Goal: Task Accomplishment & Management: Manage account settings

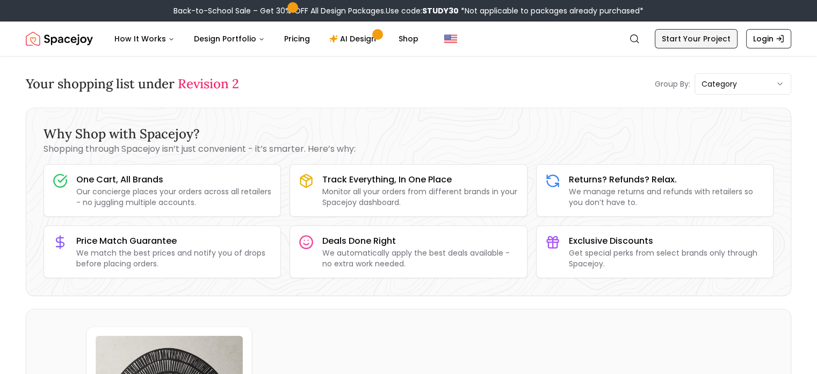
click at [706, 40] on link "Start Your Project" at bounding box center [696, 38] width 83 height 19
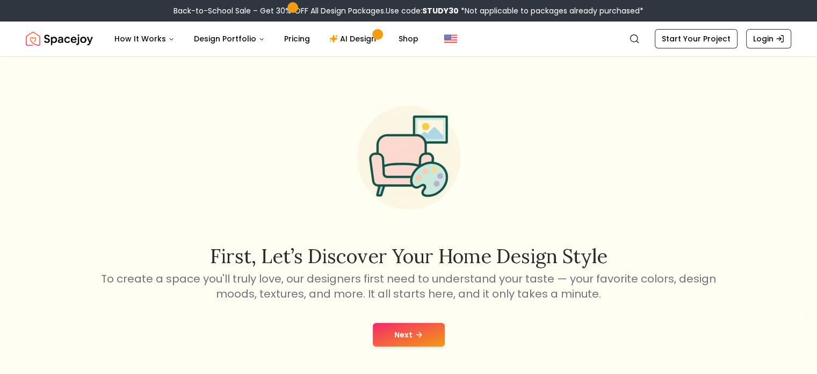
click at [799, 168] on div "First, let’s discover your home design style To create a space you'll truly lov…" at bounding box center [408, 222] width 817 height 333
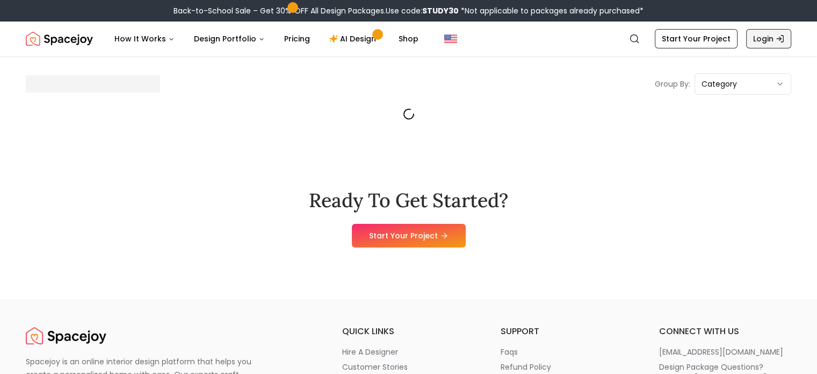
click at [766, 42] on link "Login" at bounding box center [768, 38] width 45 height 19
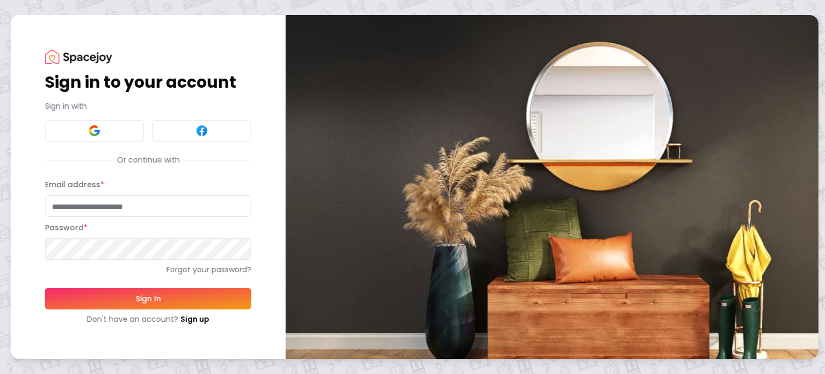
type input "**********"
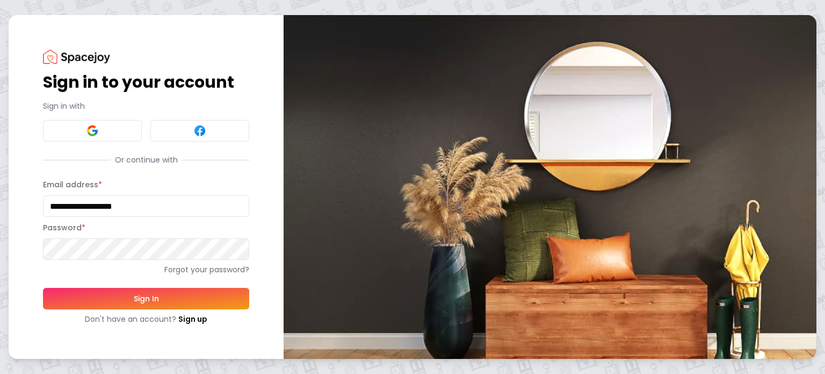
click at [185, 295] on button "Sign In" at bounding box center [146, 298] width 206 height 21
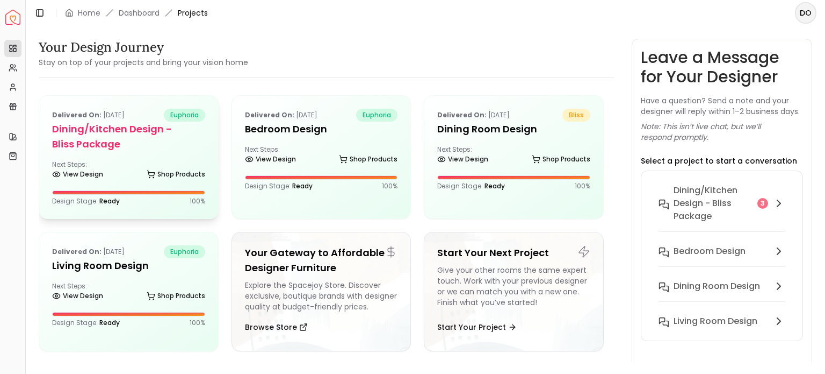
click at [148, 128] on h5 "Dining/Kitchen Design - Bliss Package" at bounding box center [128, 136] width 153 height 30
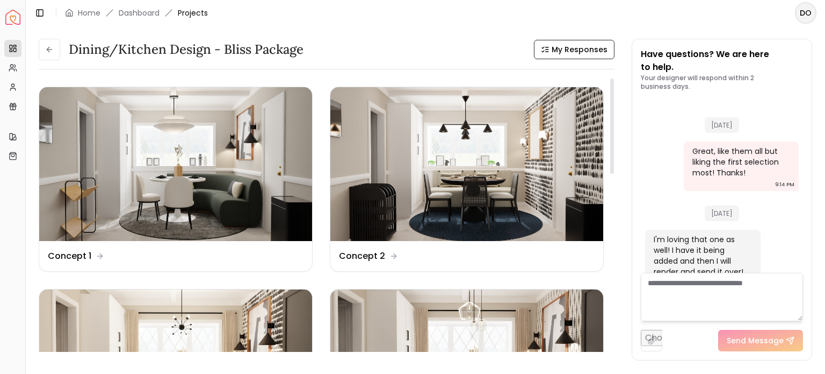
scroll to position [2799, 0]
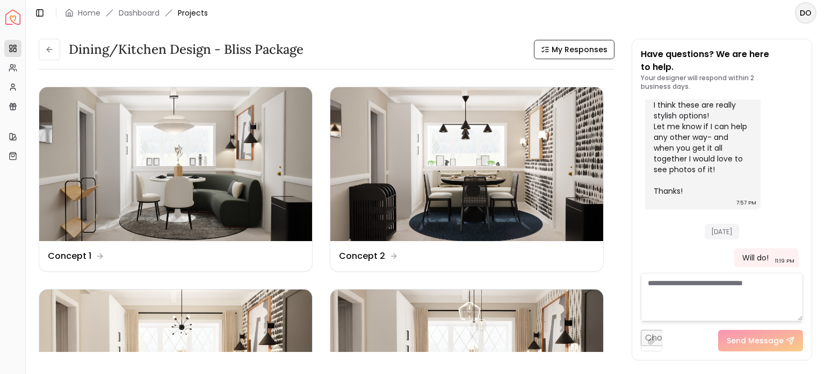
drag, startPoint x: 820, startPoint y: 159, endPoint x: 817, endPoint y: 277, distance: 118.8
click at [817, 277] on div "Dining/Kitchen Design - Bliss Package My Responses Dining/Kitchen Design - Blis…" at bounding box center [426, 194] width 800 height 336
click at [512, 320] on img at bounding box center [467, 366] width 273 height 154
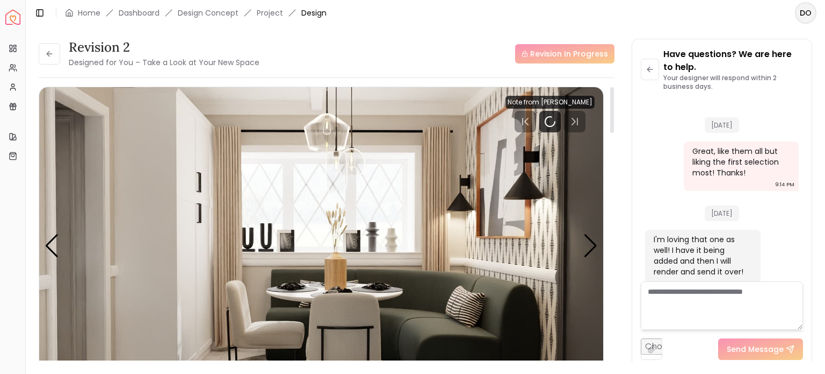
scroll to position [2812, 0]
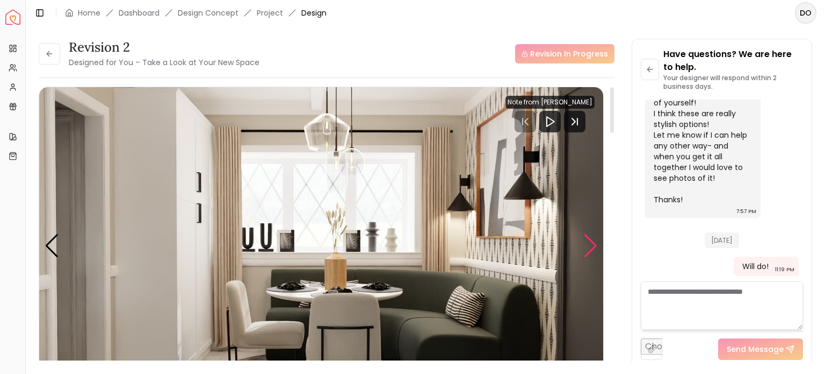
click at [593, 242] on div "Next slide" at bounding box center [591, 246] width 15 height 24
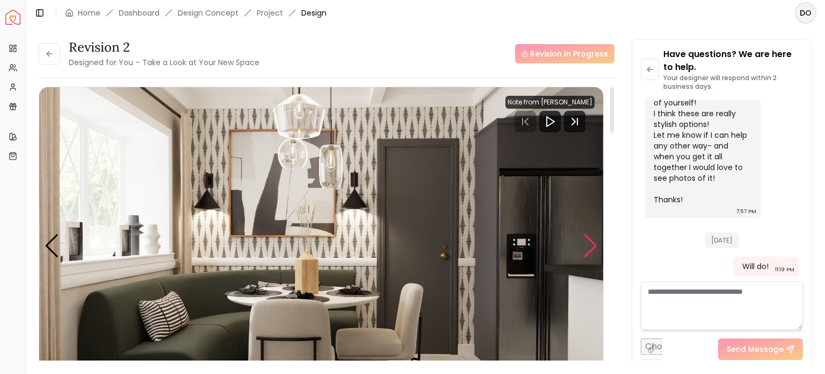
click at [593, 245] on div "Next slide" at bounding box center [591, 246] width 15 height 24
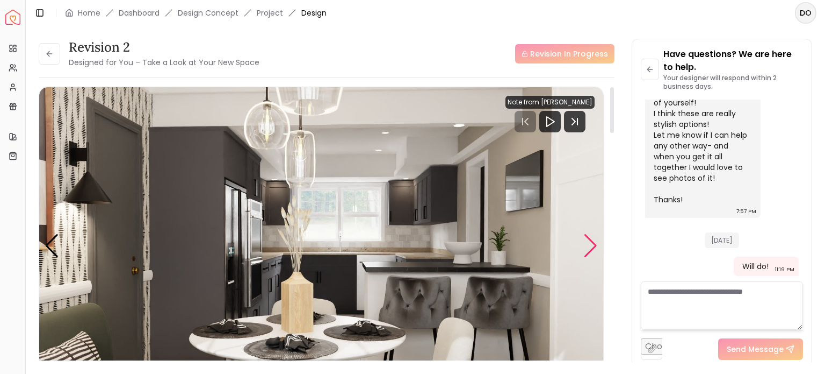
click at [594, 245] on div "Next slide" at bounding box center [591, 246] width 15 height 24
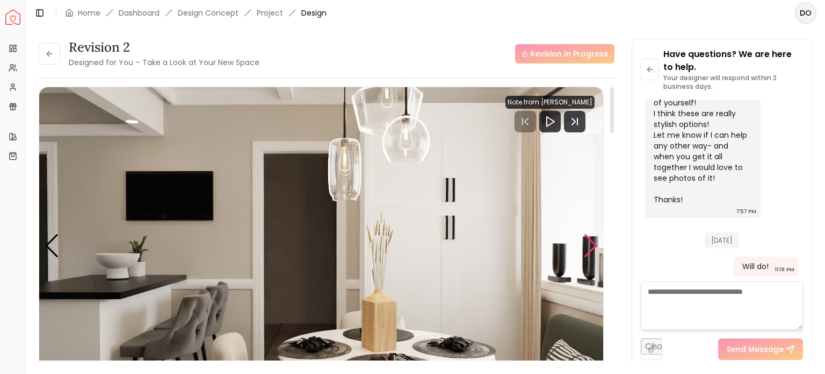
click at [594, 245] on div "Next slide" at bounding box center [591, 246] width 15 height 24
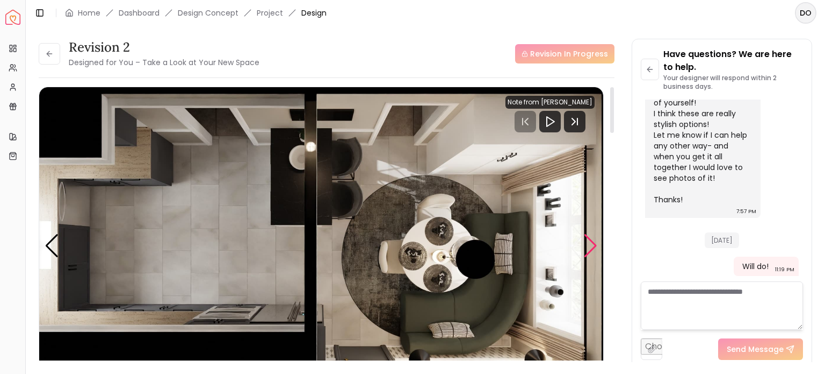
click at [594, 245] on div "Next slide" at bounding box center [591, 246] width 15 height 24
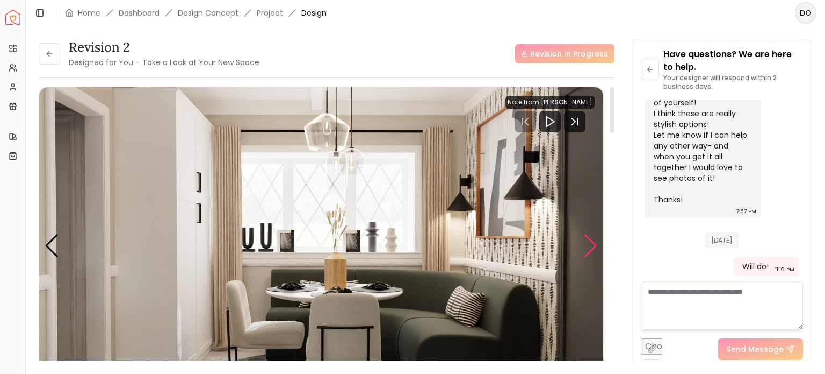
click at [594, 245] on div "Next slide" at bounding box center [591, 246] width 15 height 24
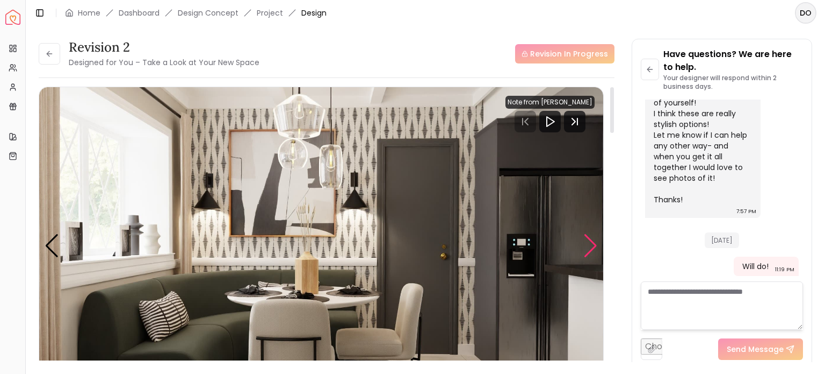
click at [594, 245] on div "Next slide" at bounding box center [591, 246] width 15 height 24
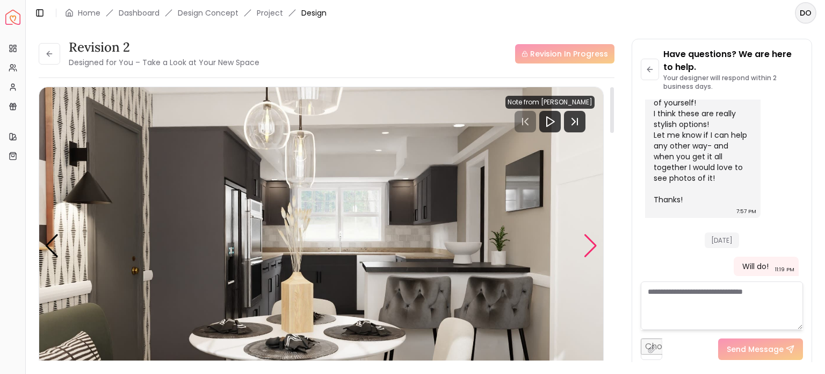
click at [594, 245] on div "Next slide" at bounding box center [591, 246] width 15 height 24
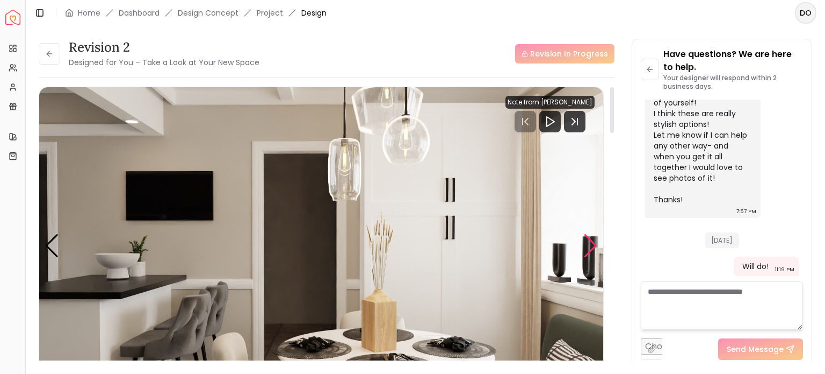
click at [594, 245] on div "Next slide" at bounding box center [591, 246] width 15 height 24
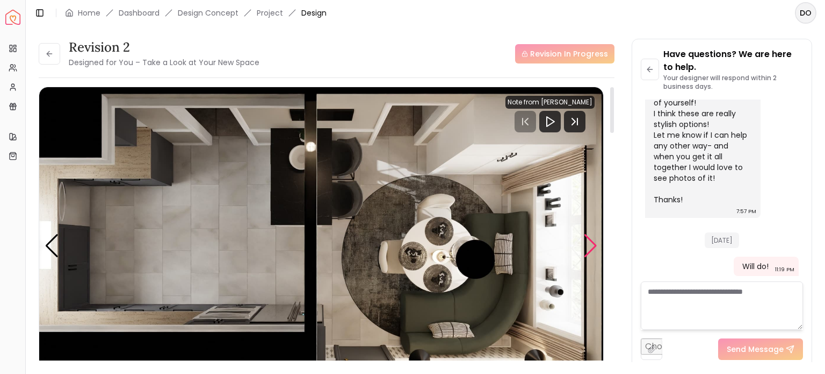
click at [594, 245] on div "Next slide" at bounding box center [591, 246] width 15 height 24
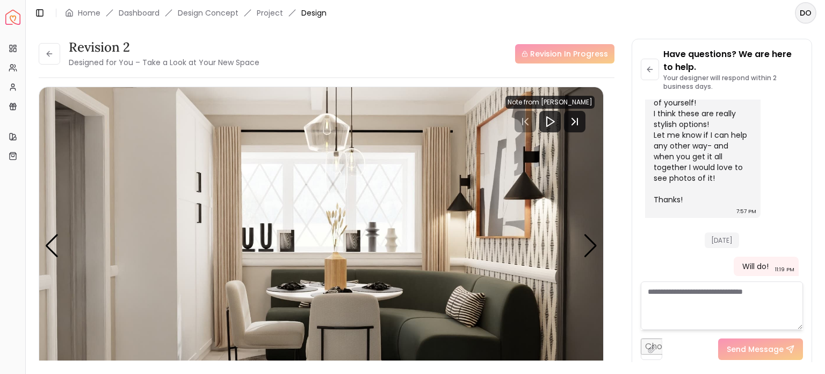
click at [633, 225] on div "Have questions? We are here to help. Your designer will respond within 2 busine…" at bounding box center [723, 203] width 180 height 329
